Goal: Submit feedback/report problem: Submit feedback/report problem

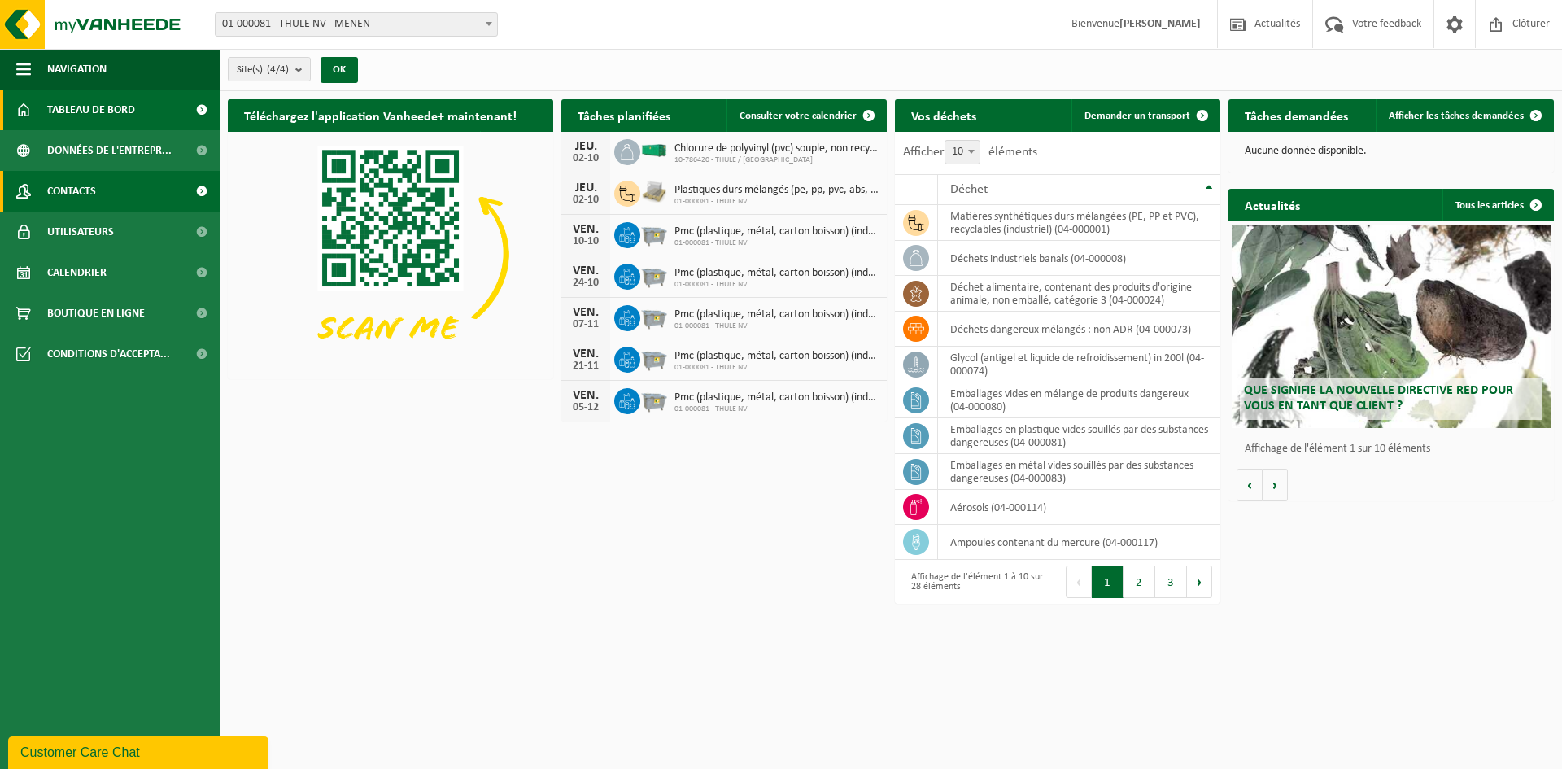
click at [146, 196] on link "Contacts" at bounding box center [110, 191] width 220 height 41
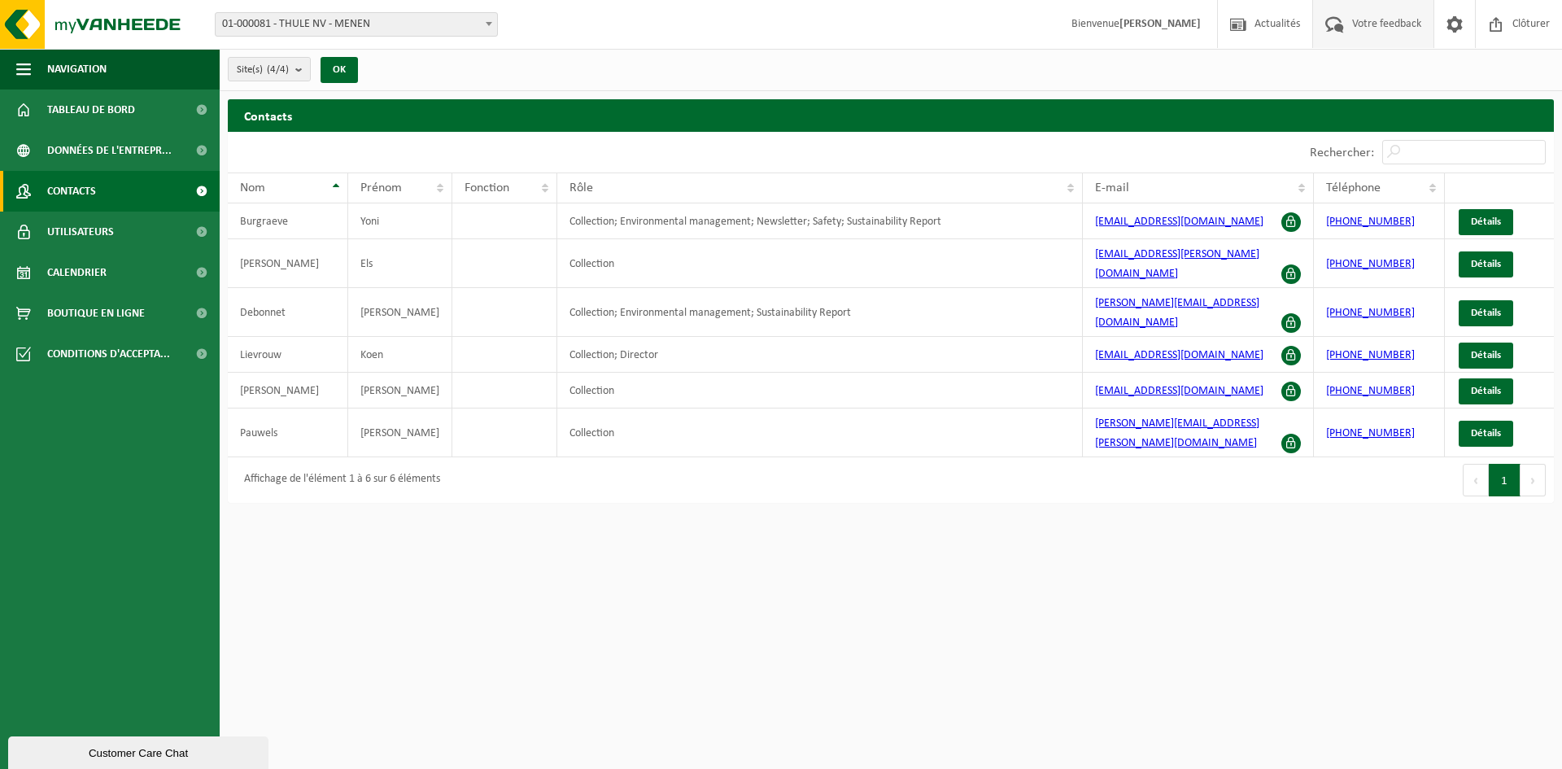
click at [1345, 20] on span at bounding box center [1334, 24] width 27 height 48
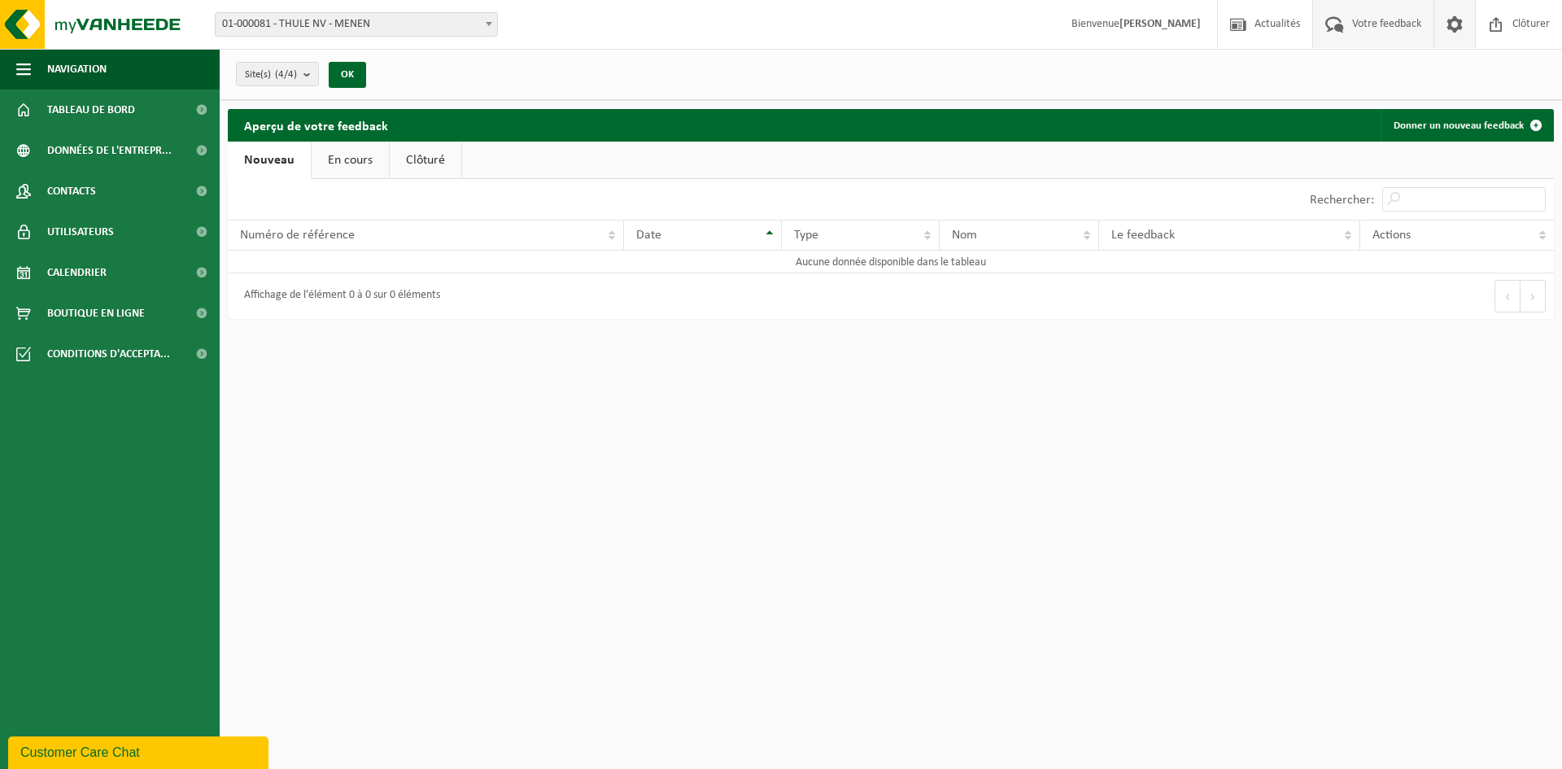
click at [1462, 27] on span at bounding box center [1454, 24] width 24 height 48
